Goal: Connect with others: Connect with others

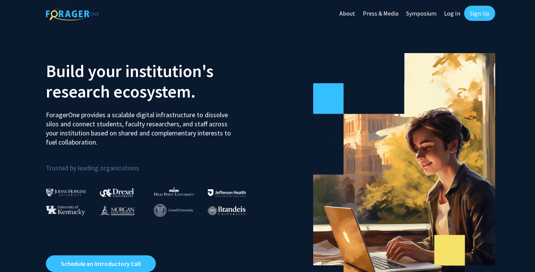
click at [481, 10] on link "Sign Up" at bounding box center [479, 13] width 31 height 15
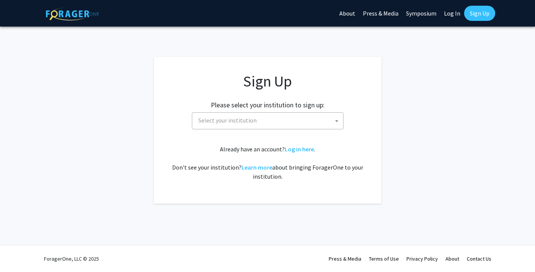
click at [336, 117] on span at bounding box center [337, 121] width 8 height 17
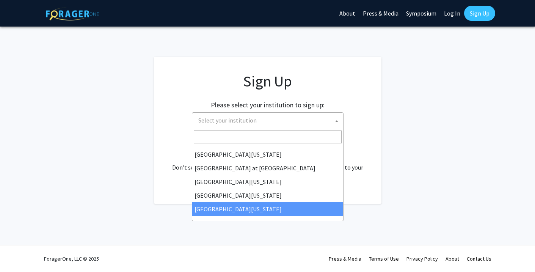
scroll to position [266, 0]
select select "33"
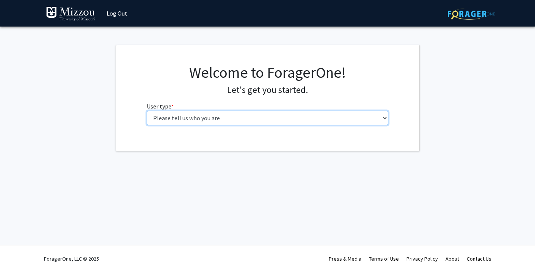
select select "1: undergrad"
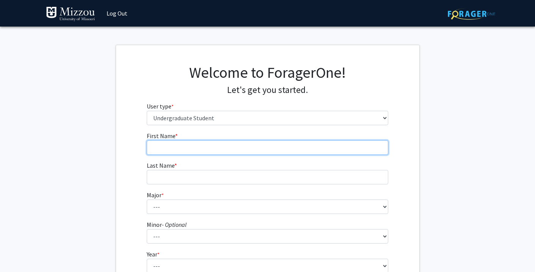
click at [188, 152] on input "First Name * required" at bounding box center [268, 147] width 242 height 14
type input "Adelyn"
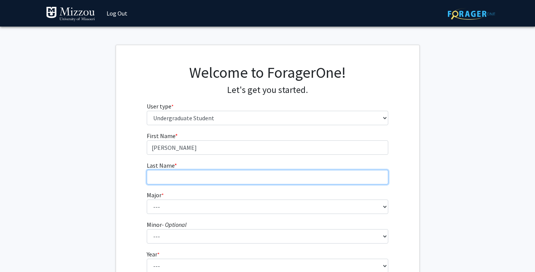
click at [181, 178] on input "Last Name * required" at bounding box center [268, 177] width 242 height 14
type input "Leichtman"
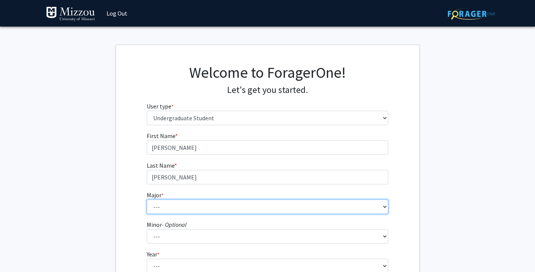
select select "135: 2628"
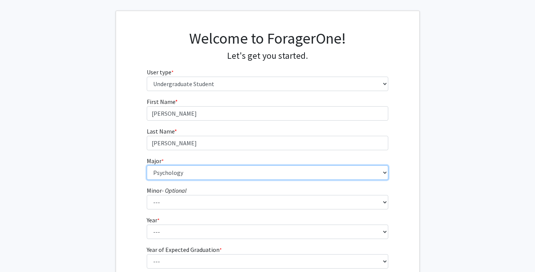
scroll to position [38, 0]
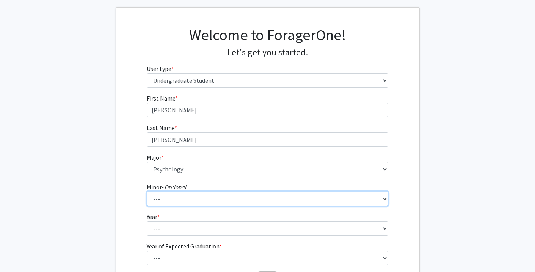
select select "29: 1985"
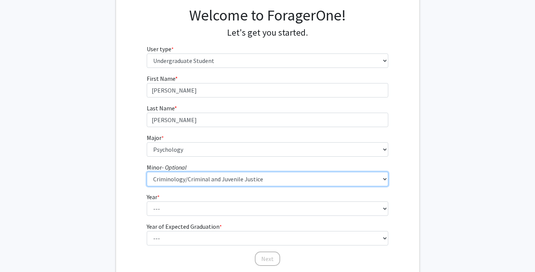
scroll to position [67, 0]
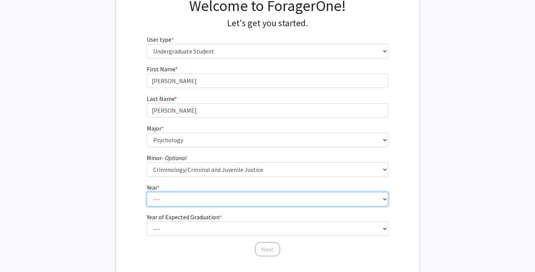
select select "3: junior"
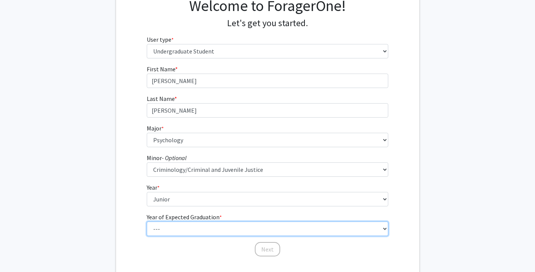
select select "3: 2027"
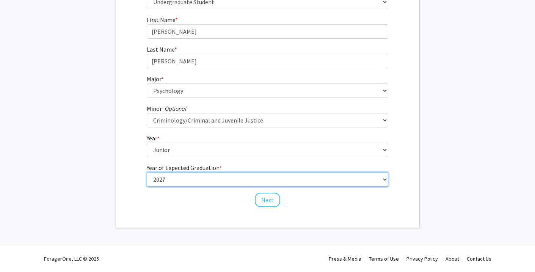
scroll to position [116, 0]
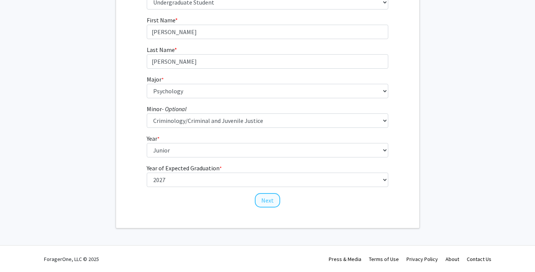
click at [263, 198] on button "Next" at bounding box center [267, 200] width 25 height 14
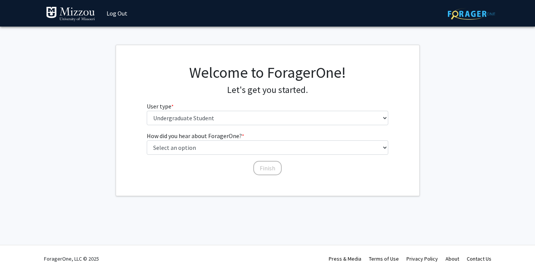
scroll to position [0, 0]
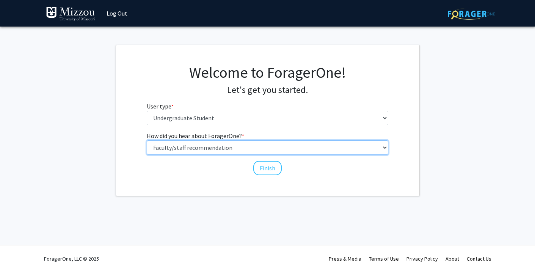
select select "3: university_website"
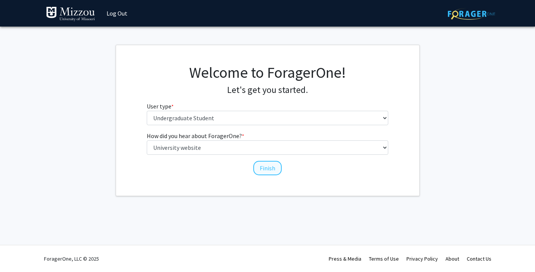
click at [270, 165] on button "Finish" at bounding box center [267, 168] width 28 height 14
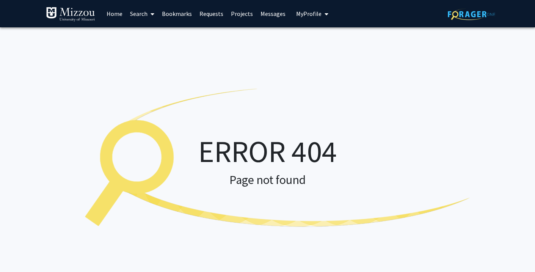
click at [297, 10] on button "My Profile" at bounding box center [312, 13] width 37 height 27
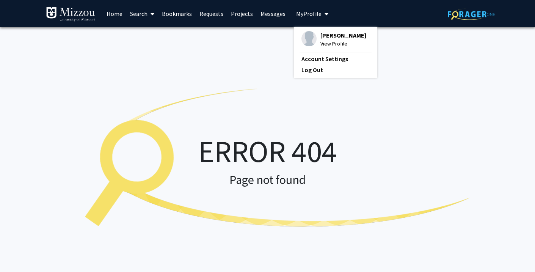
click at [117, 16] on link "Home" at bounding box center [115, 13] width 24 height 27
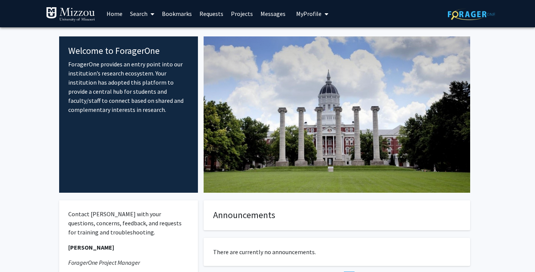
click at [157, 9] on link "Search" at bounding box center [142, 13] width 32 height 27
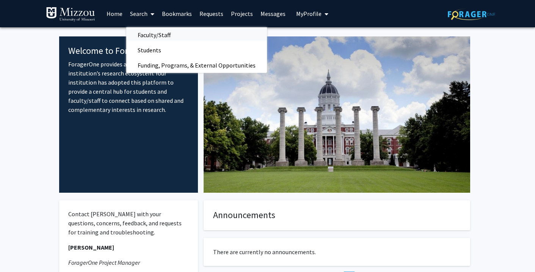
click at [151, 36] on span "Faculty/Staff" at bounding box center [154, 34] width 56 height 15
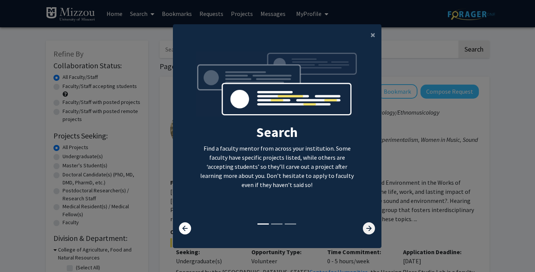
click at [371, 234] on icon at bounding box center [369, 228] width 12 height 12
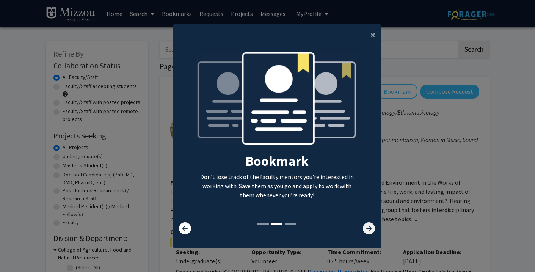
click at [371, 234] on icon at bounding box center [369, 228] width 12 height 12
click at [368, 231] on icon at bounding box center [369, 228] width 12 height 12
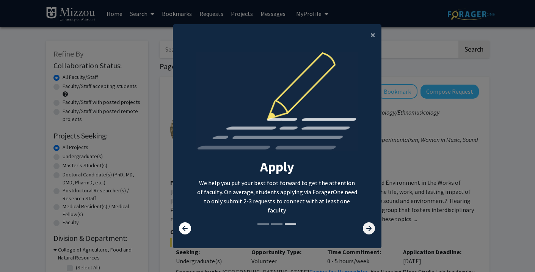
click at [368, 228] on icon at bounding box center [369, 228] width 12 height 12
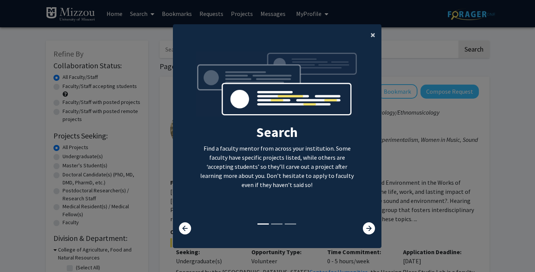
click at [374, 30] on span "×" at bounding box center [373, 35] width 5 height 12
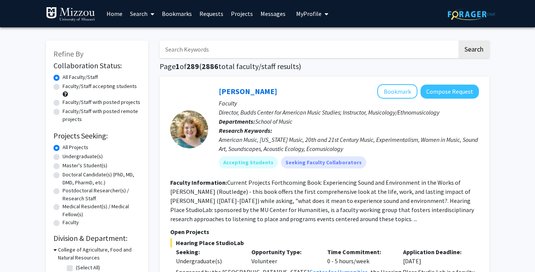
click at [232, 47] on input "Search Keywords" at bounding box center [309, 49] width 298 height 17
type input "Dr. Ellis-Kalton"
click at [473, 50] on button "Search" at bounding box center [474, 49] width 31 height 17
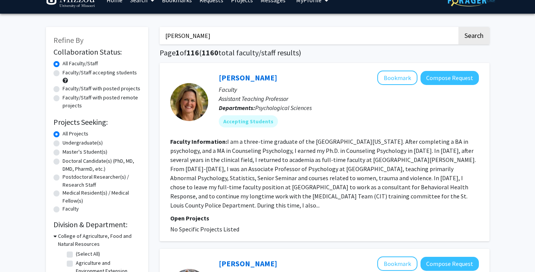
scroll to position [16, 0]
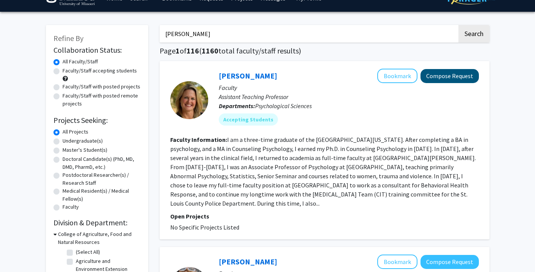
click at [455, 80] on button "Compose Request" at bounding box center [450, 76] width 58 height 14
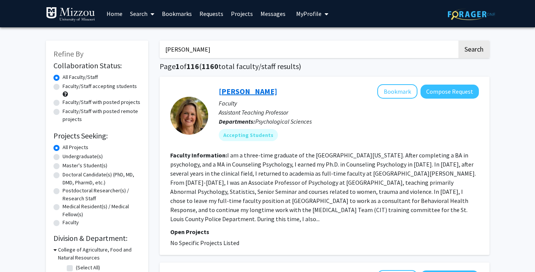
click at [237, 94] on link "Carrie Ellis-Kalton" at bounding box center [248, 90] width 58 height 9
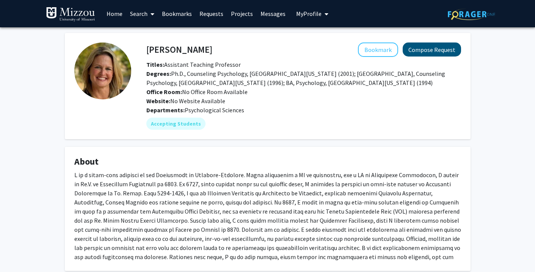
click at [438, 49] on button "Compose Request" at bounding box center [432, 49] width 58 height 14
